Goal: Entertainment & Leisure: Consume media (video, audio)

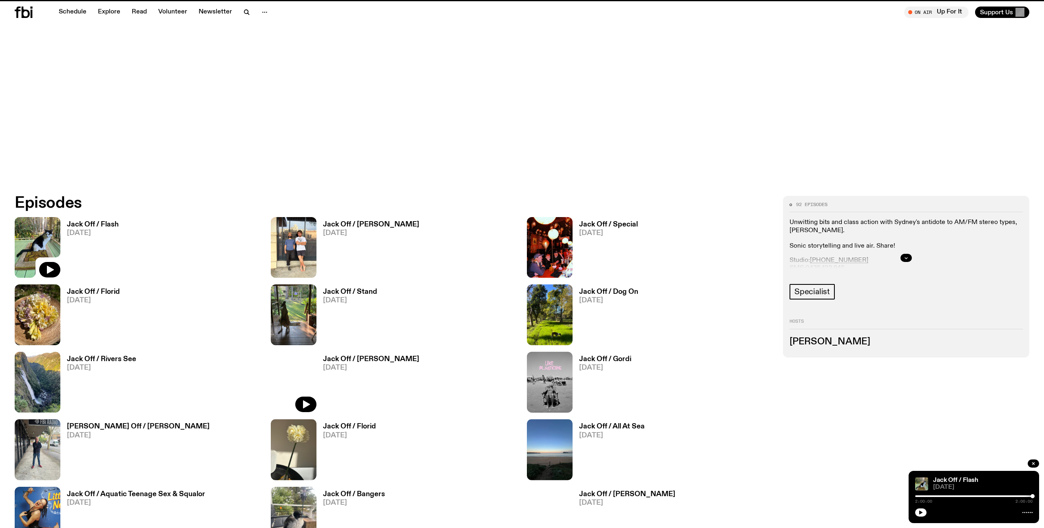
scroll to position [528, 0]
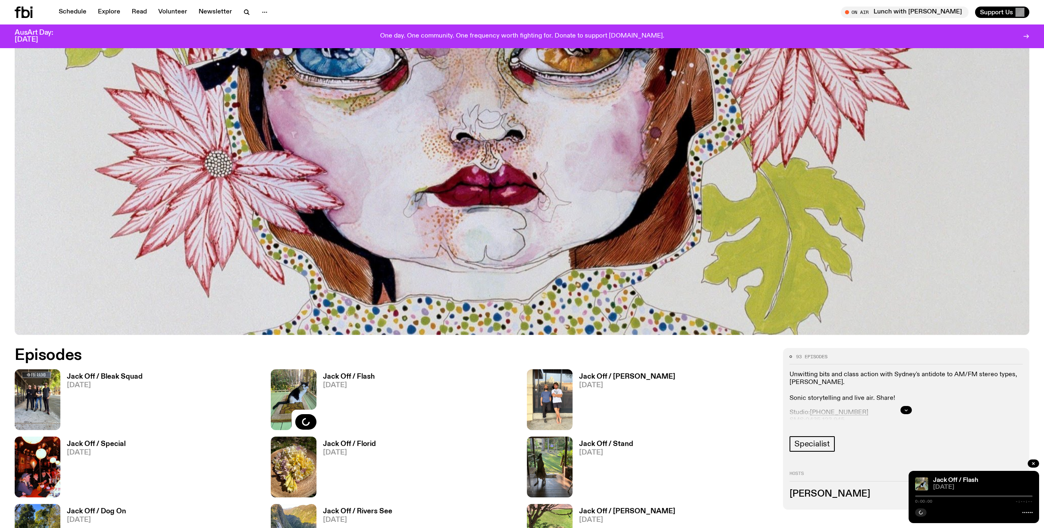
scroll to position [356, 0]
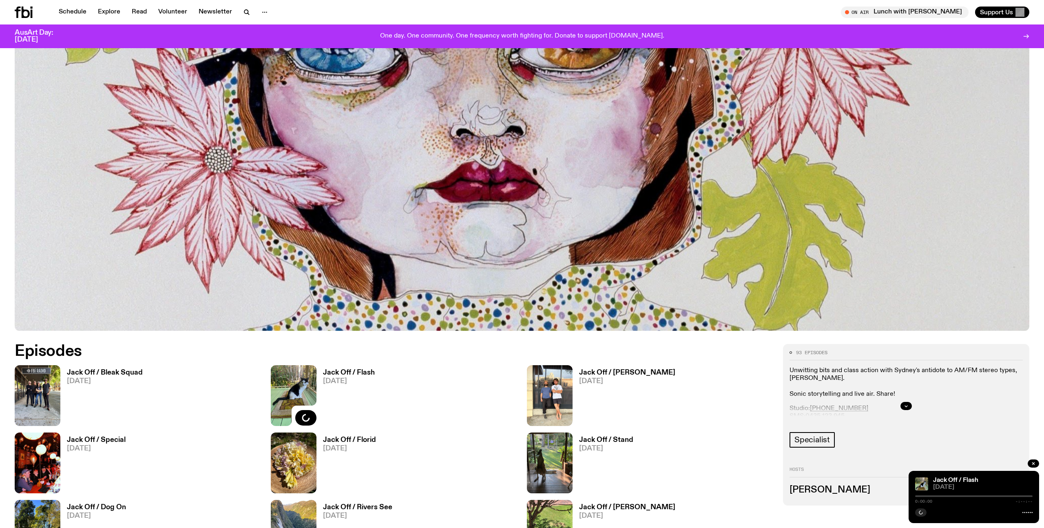
click at [112, 373] on h3 "Jack Off / Bleak Squad" at bounding box center [105, 372] width 76 height 7
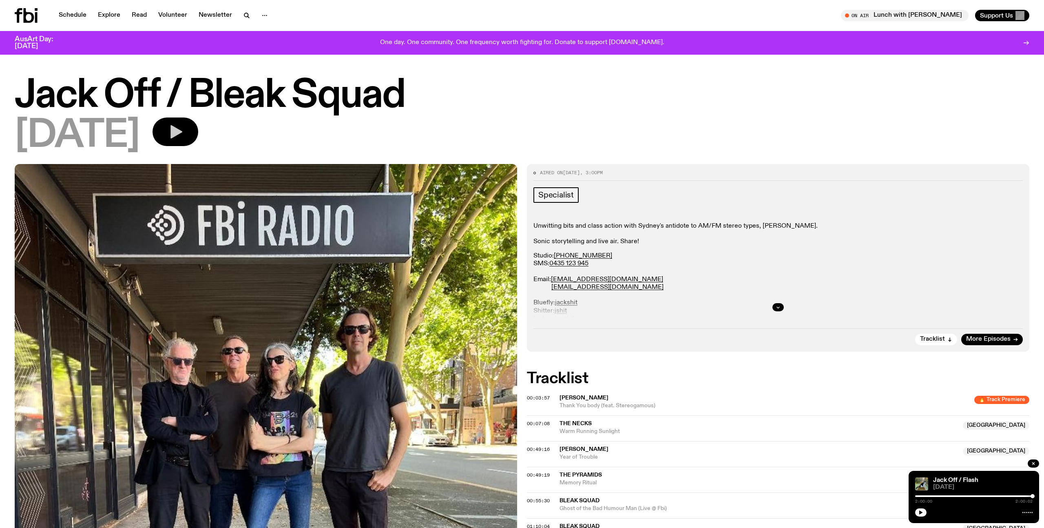
click at [170, 128] on button "button" at bounding box center [176, 131] width 46 height 29
